Goal: Find specific page/section: Find specific page/section

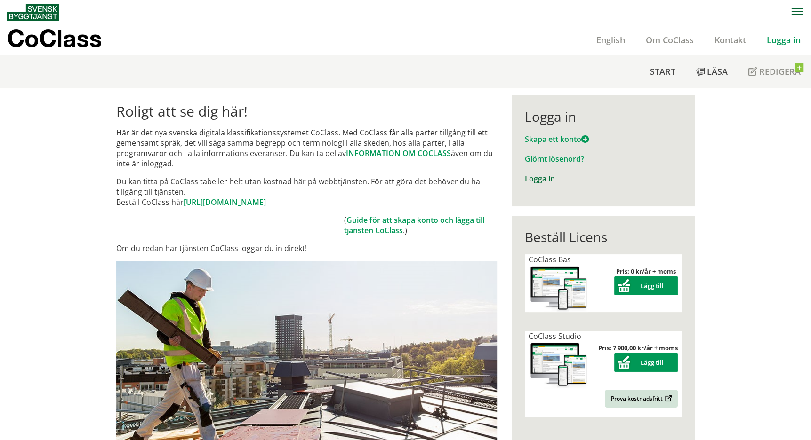
click at [532, 180] on link "Logga in" at bounding box center [540, 179] width 30 height 10
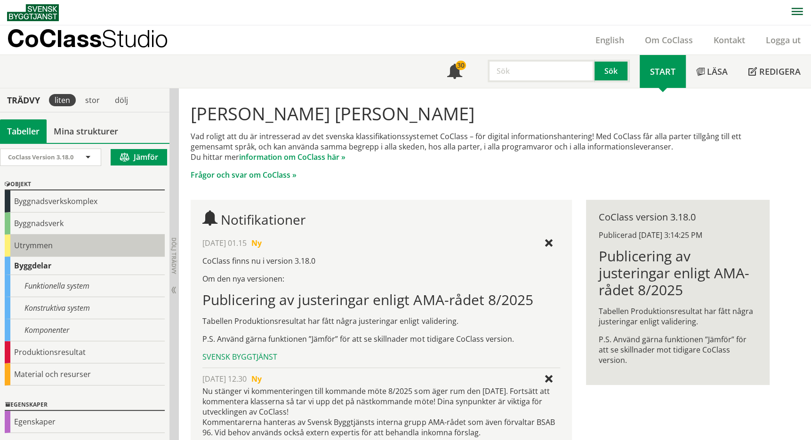
click at [21, 245] on div "Utrymmen" at bounding box center [85, 246] width 160 height 22
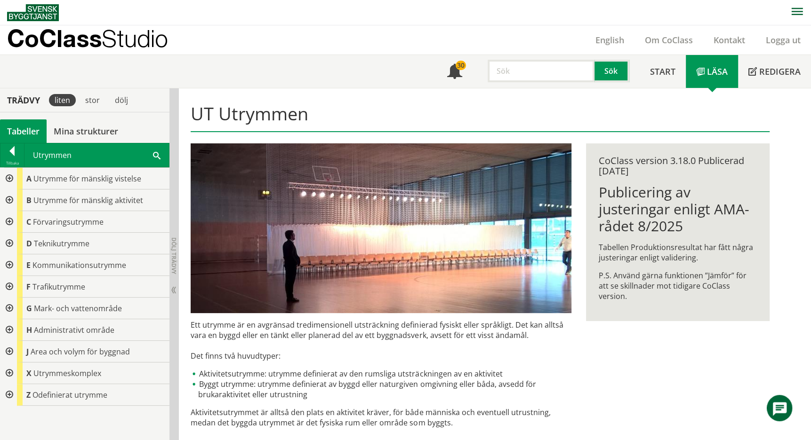
click at [8, 371] on div at bounding box center [8, 374] width 17 height 22
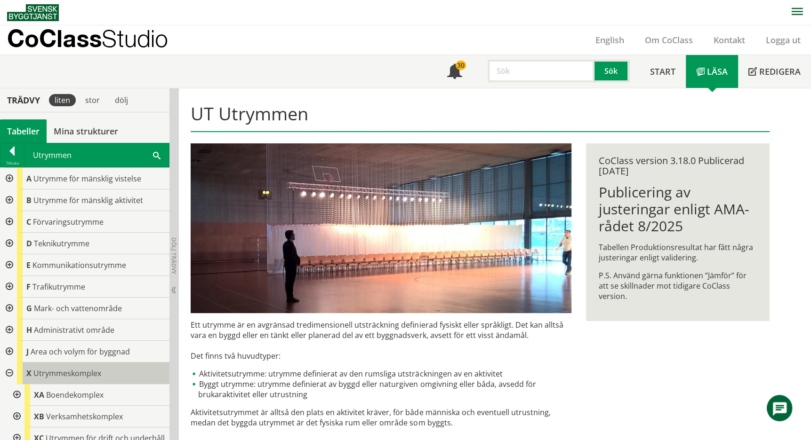
scroll to position [61, 0]
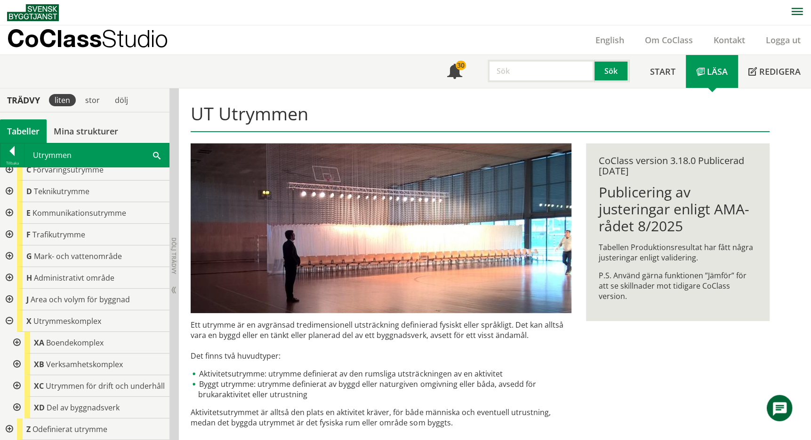
click at [17, 354] on div at bounding box center [16, 365] width 17 height 22
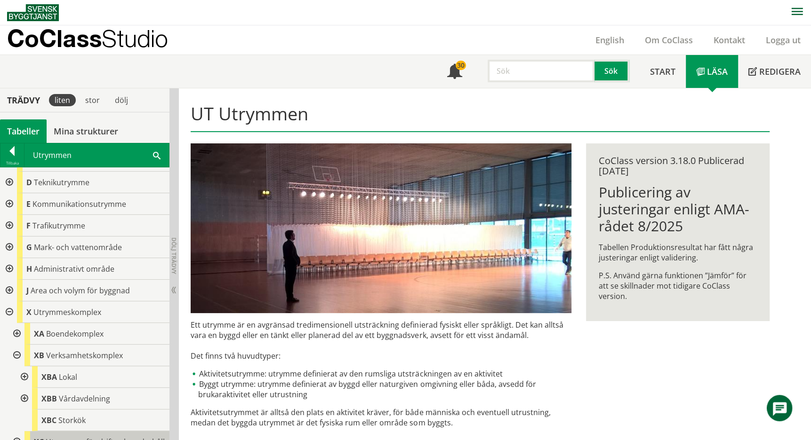
scroll to position [126, 0]
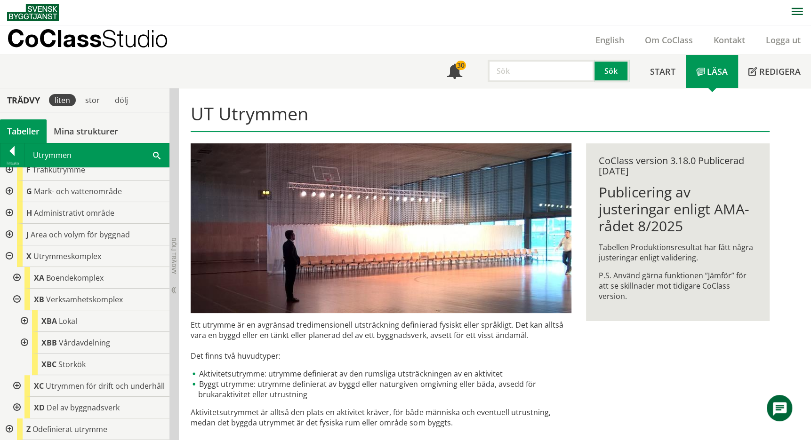
click at [26, 311] on div at bounding box center [23, 321] width 17 height 22
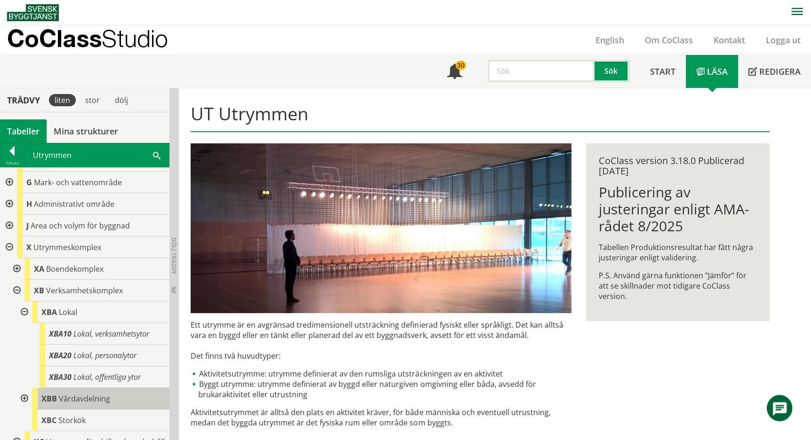
scroll to position [191, 0]
